Goal: Check status: Check status

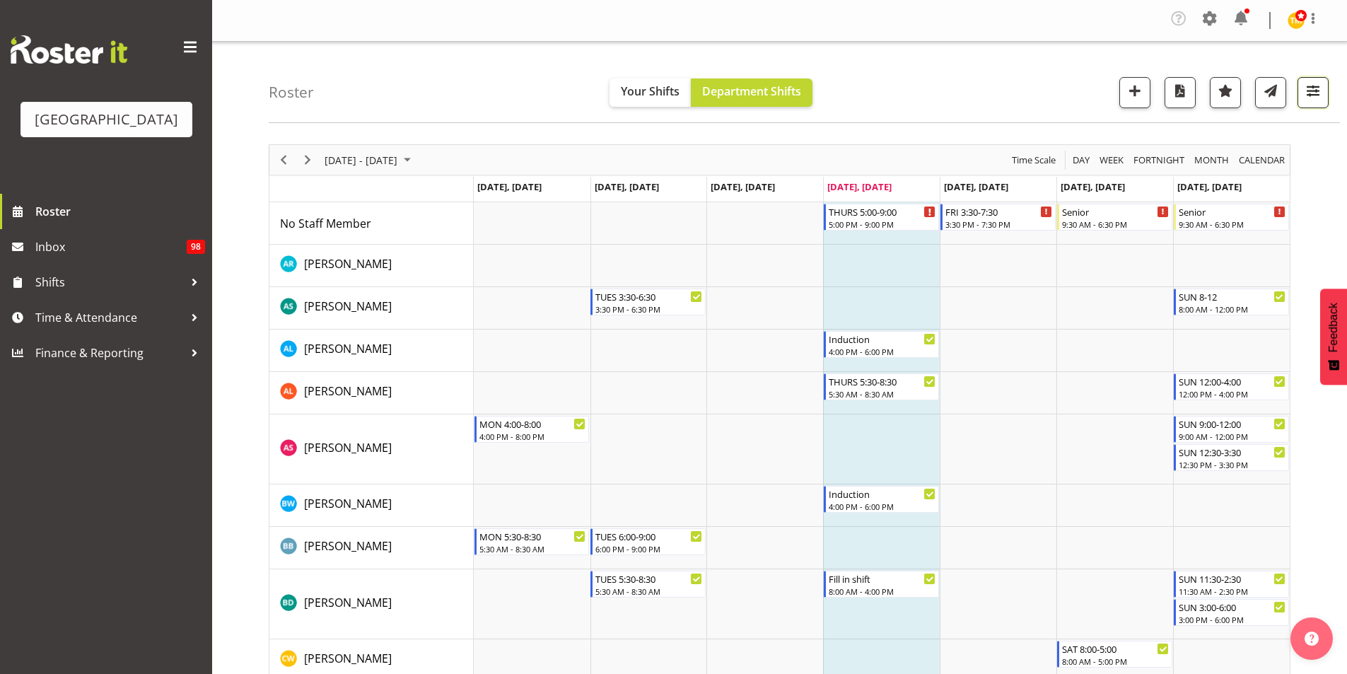
click at [1305, 100] on button "button" at bounding box center [1312, 92] width 31 height 31
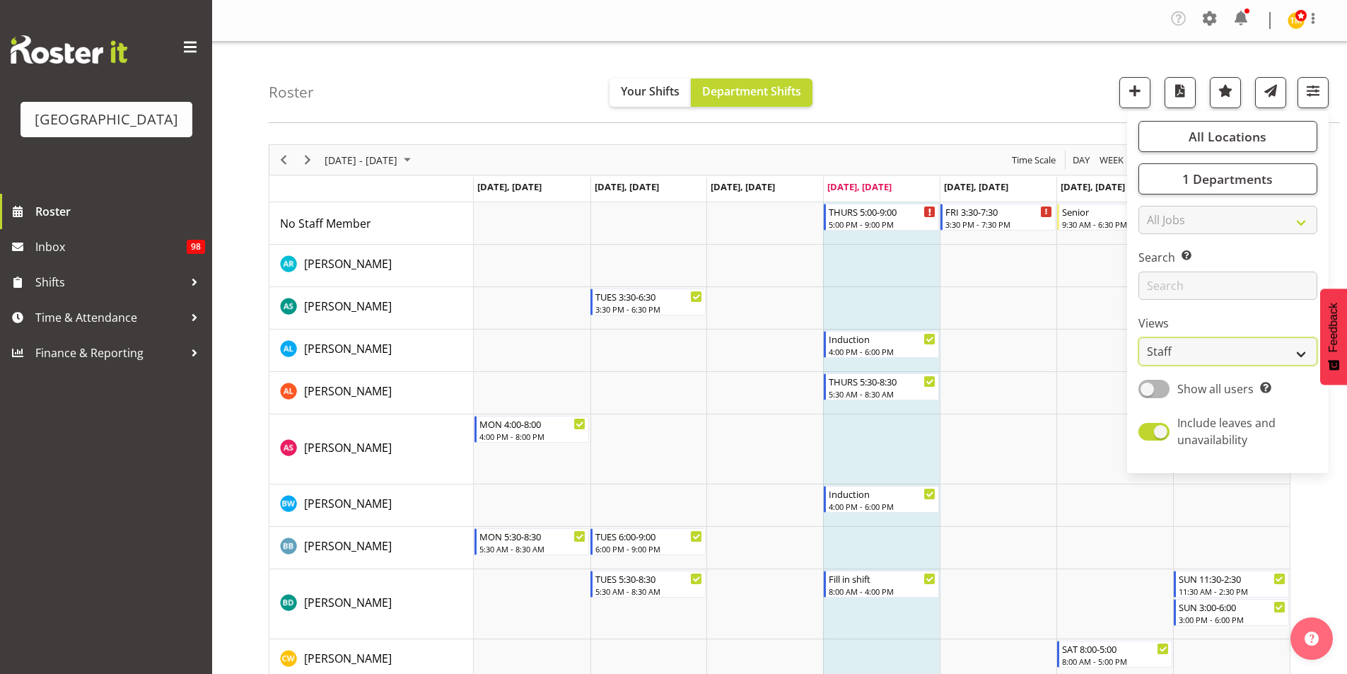
click at [1202, 341] on select "Staff Role Shift - Horizontal Shift - Vertical Staff - Location" at bounding box center [1227, 351] width 179 height 28
click at [1062, 81] on div "Roster Your Shifts Department Shifts All Locations [GEOGRAPHIC_DATA] Select All…" at bounding box center [804, 82] width 1071 height 81
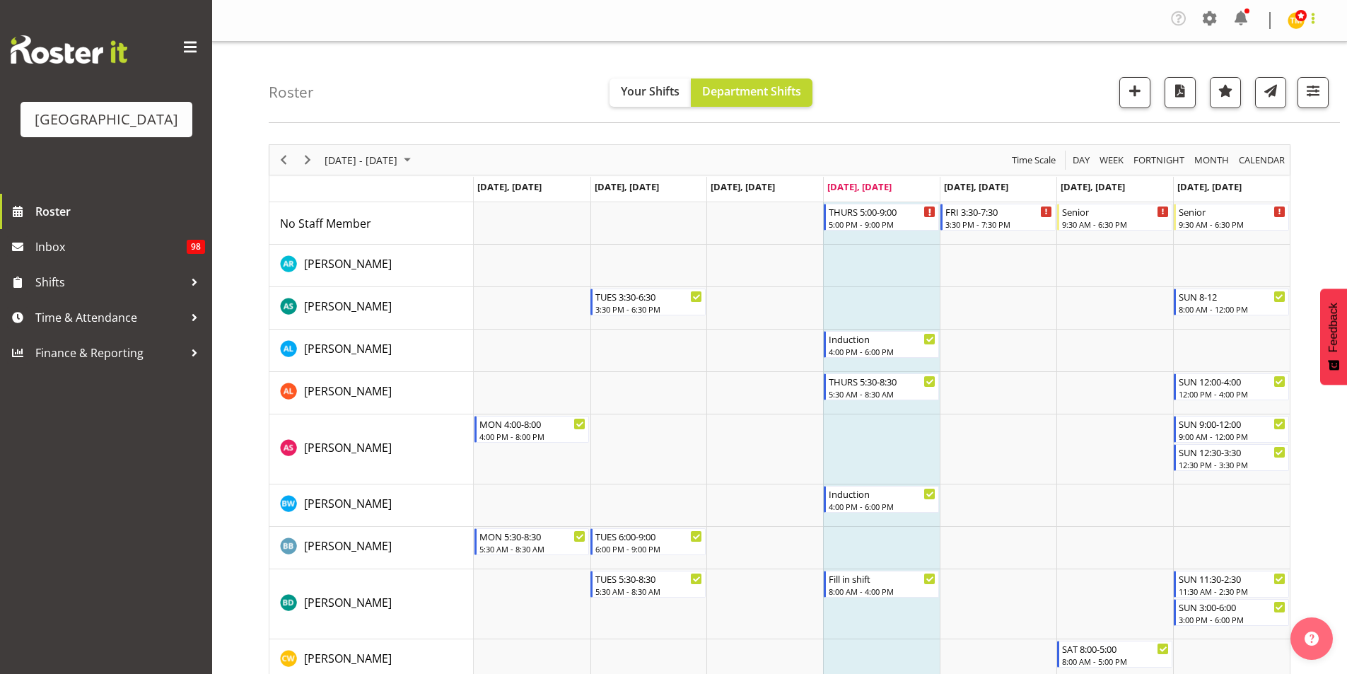
click at [1309, 25] on span at bounding box center [1312, 18] width 17 height 17
click at [1169, 51] on div "Roster Your Shifts Department Shifts All Locations [GEOGRAPHIC_DATA] Select All…" at bounding box center [804, 82] width 1071 height 81
click at [1178, 90] on span "button" at bounding box center [1180, 90] width 18 height 18
click at [1078, 156] on span "Day" at bounding box center [1081, 160] width 20 height 18
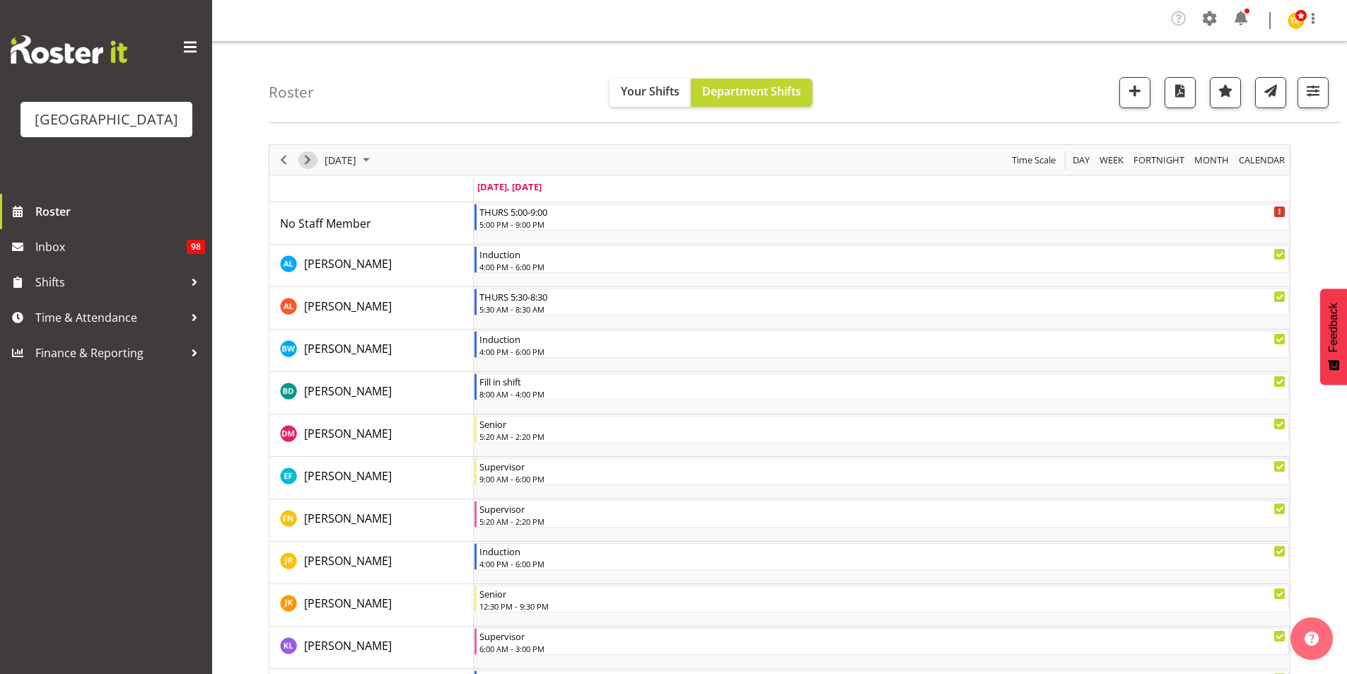
click at [307, 157] on span "Next" at bounding box center [307, 160] width 17 height 18
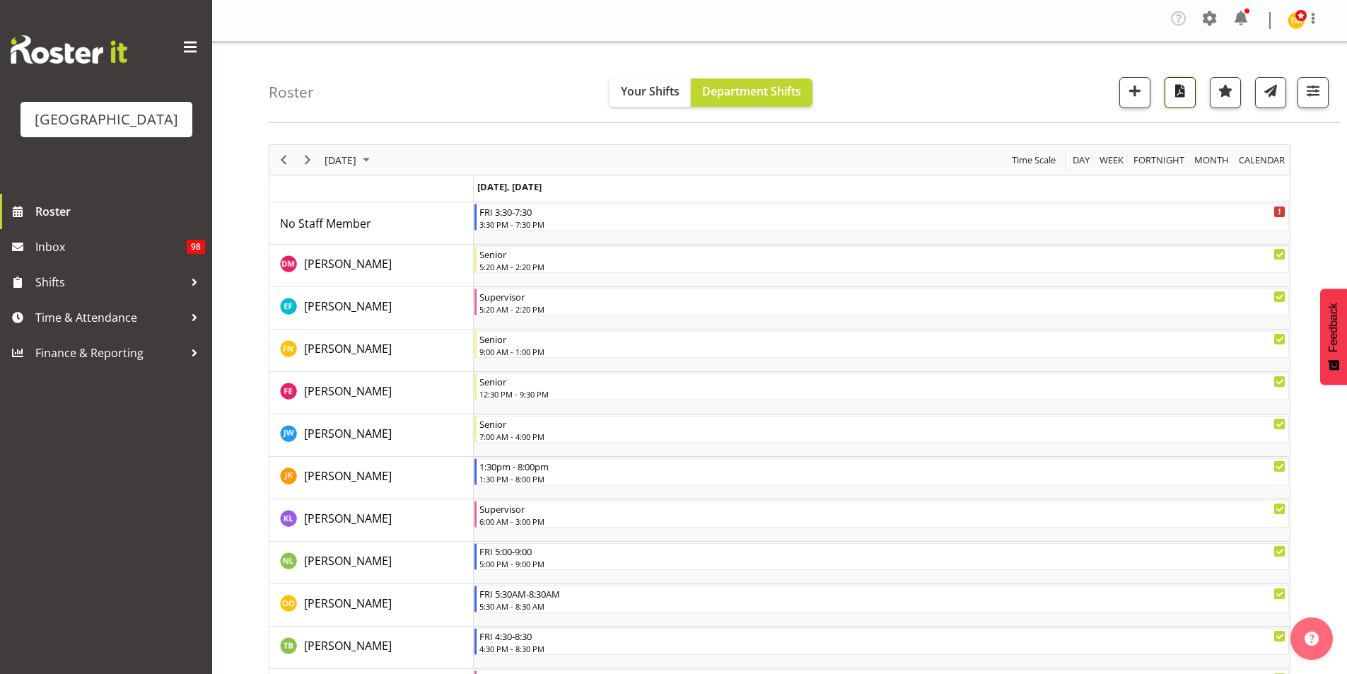
click at [1183, 98] on span "button" at bounding box center [1180, 90] width 18 height 18
click at [1319, 23] on span at bounding box center [1312, 18] width 17 height 17
click at [1204, 80] on link "Log Out" at bounding box center [1253, 77] width 136 height 25
